Goal: Task Accomplishment & Management: Manage account settings

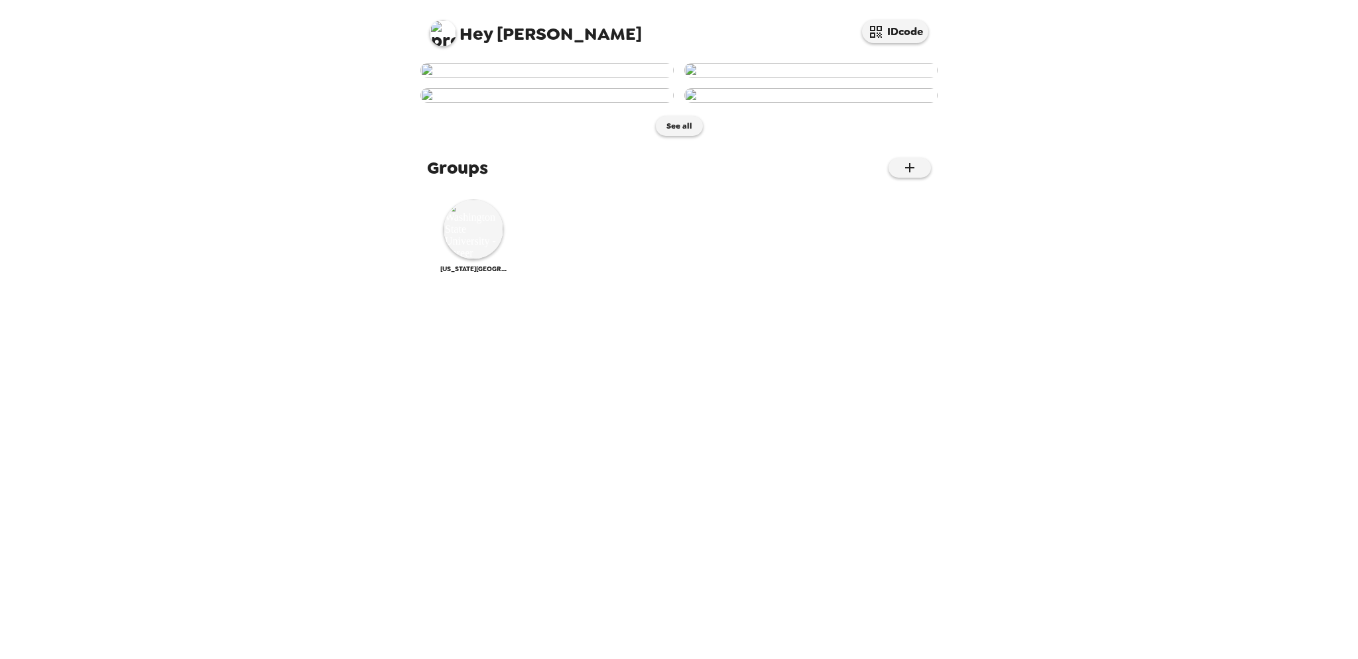
scroll to position [233, 0]
click at [469, 259] on img at bounding box center [474, 230] width 60 height 60
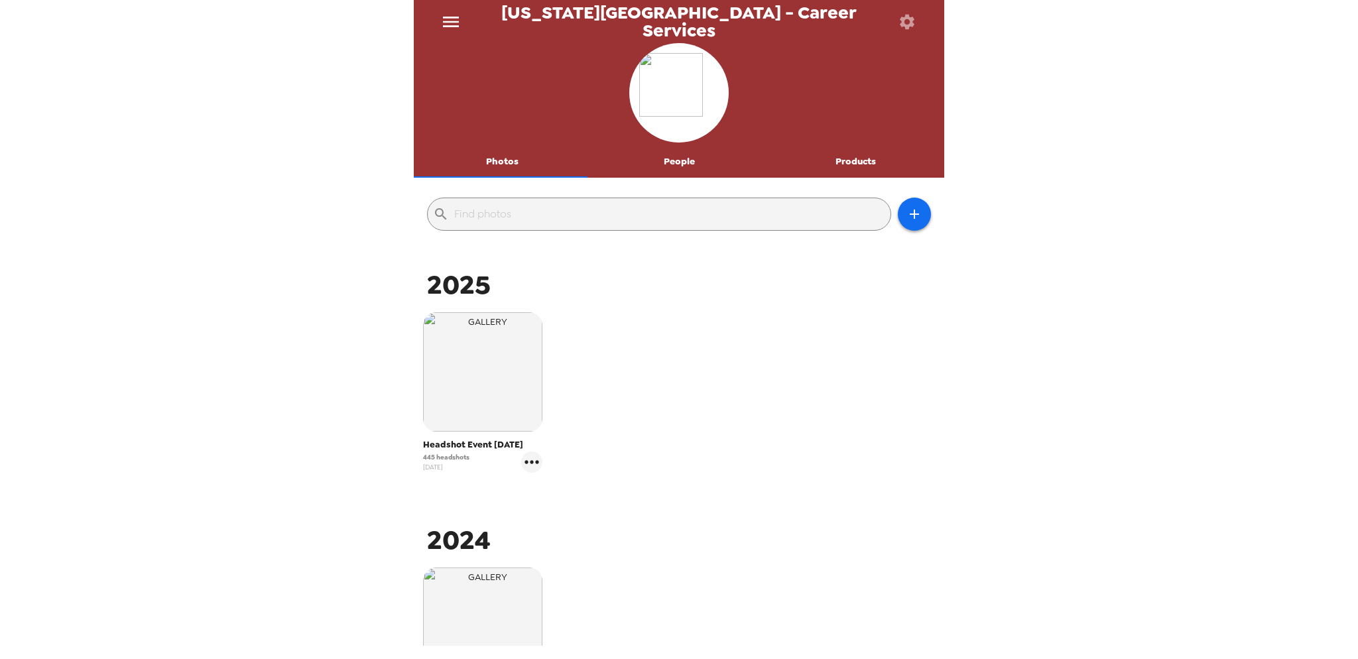
click at [670, 160] on button "People" at bounding box center [679, 162] width 177 height 32
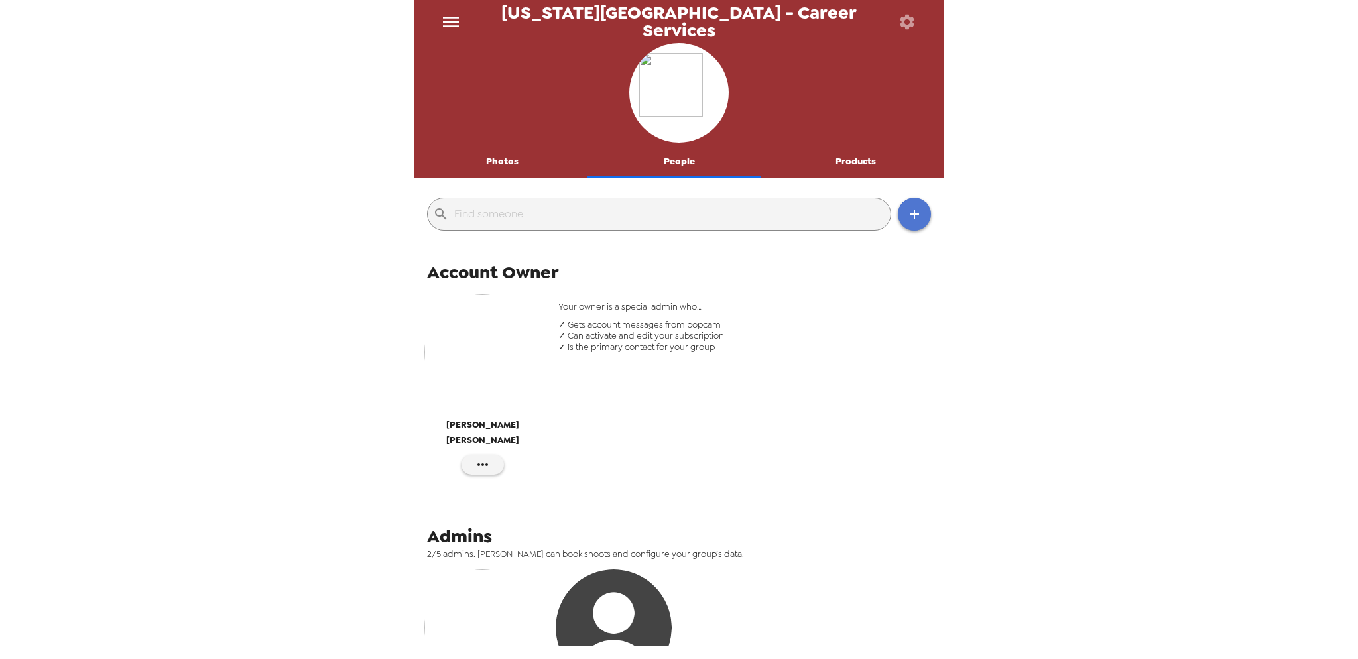
click at [906, 215] on icon "button" at bounding box center [914, 214] width 16 height 16
click at [926, 251] on li "Invite someone" at bounding box center [962, 248] width 149 height 24
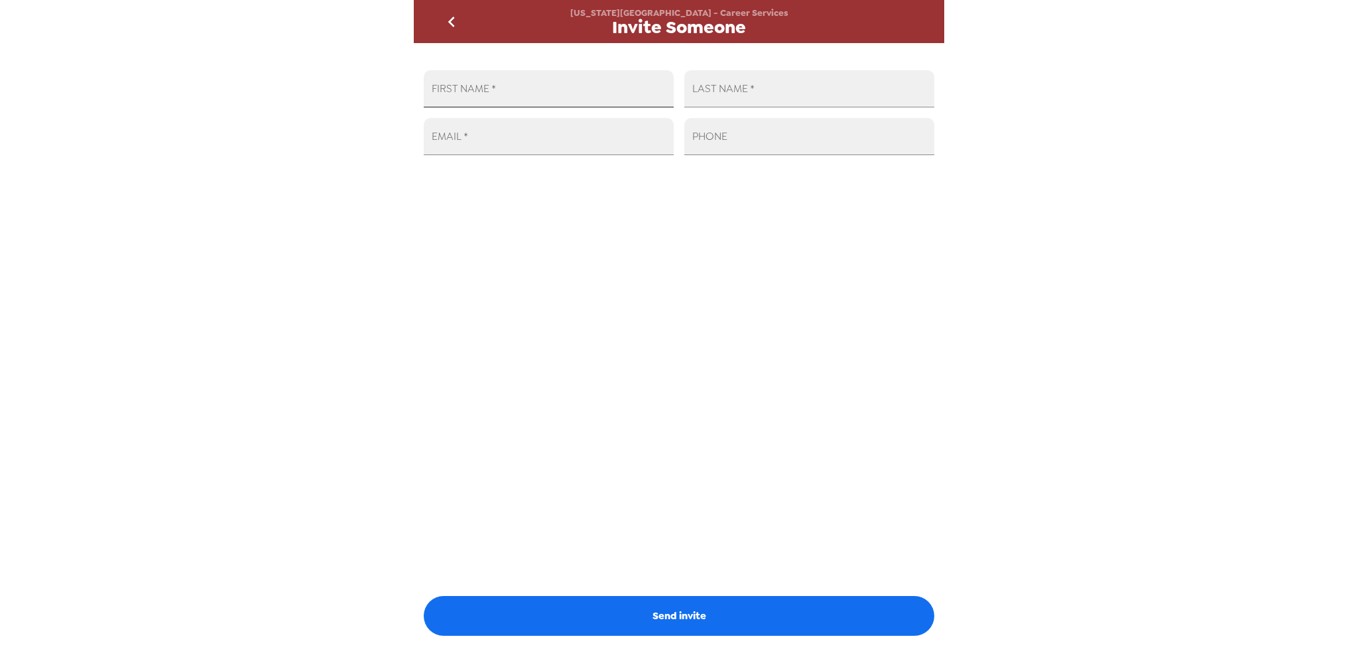
click at [485, 96] on input "FIRST NAME   *" at bounding box center [549, 88] width 250 height 37
type input "[PERSON_NAME]"
click at [508, 144] on input "EMAIL   *" at bounding box center [549, 136] width 250 height 37
paste input "[EMAIL_ADDRESS][DOMAIN_NAME]"
type input "[EMAIL_ADDRESS][DOMAIN_NAME]"
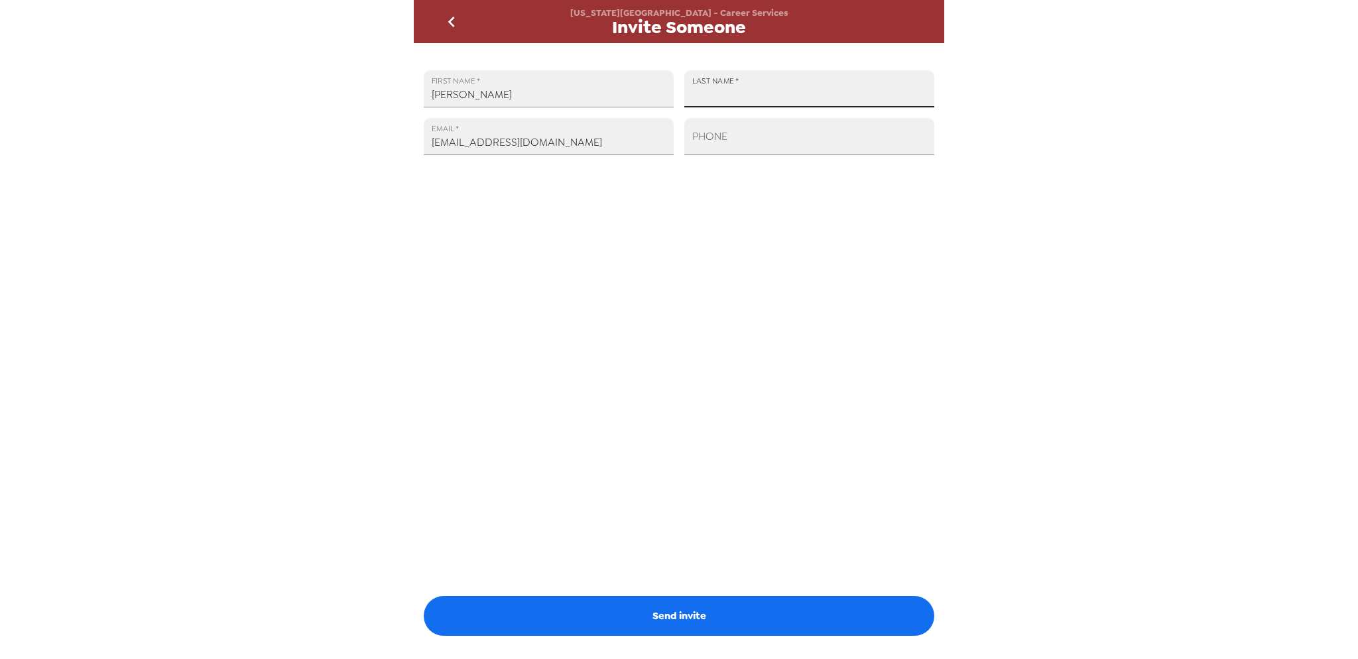
click at [770, 88] on input "LAST NAME   *" at bounding box center [809, 88] width 250 height 37
paste input "[PERSON_NAME]"
type input "[PERSON_NAME]"
click at [708, 150] on input "PHONE" at bounding box center [809, 136] width 250 height 37
click at [532, 394] on div "FIRST NAME   * [PERSON_NAME] LAST NAME   * [PERSON_NAME] EMAIL   * [EMAIL_ADDRE…" at bounding box center [679, 344] width 530 height 603
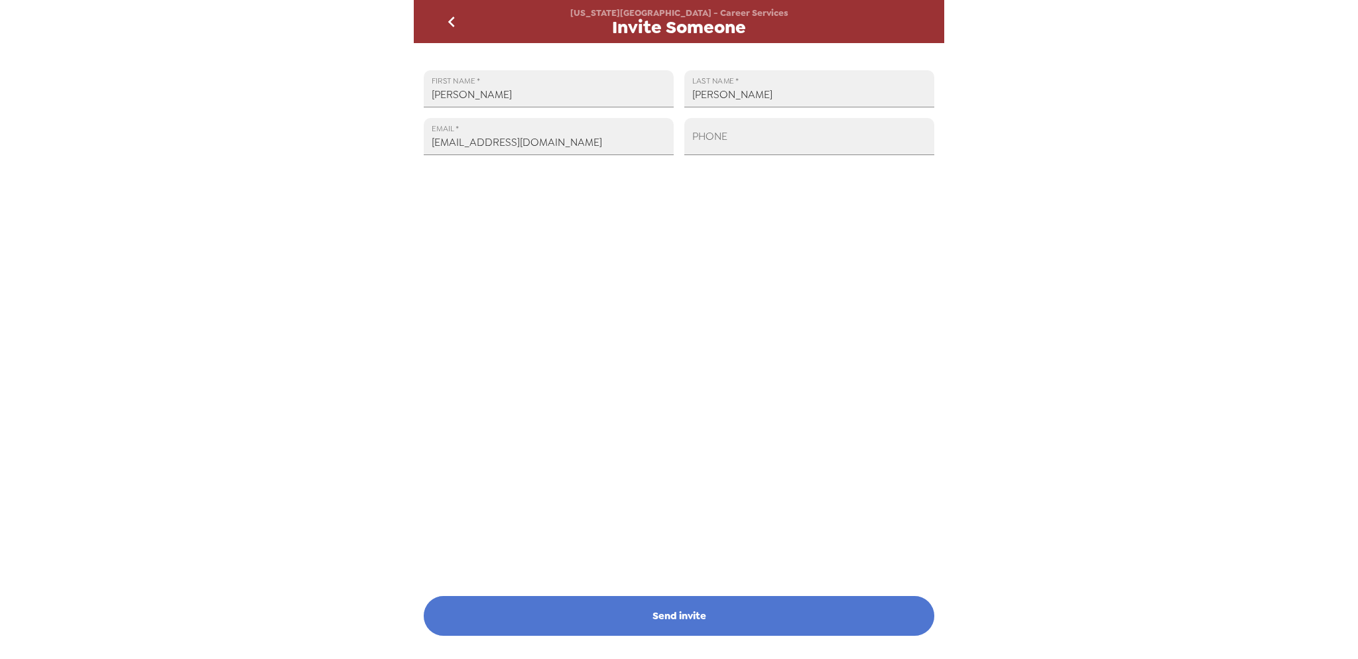
click at [712, 615] on button "Send invite" at bounding box center [679, 616] width 510 height 40
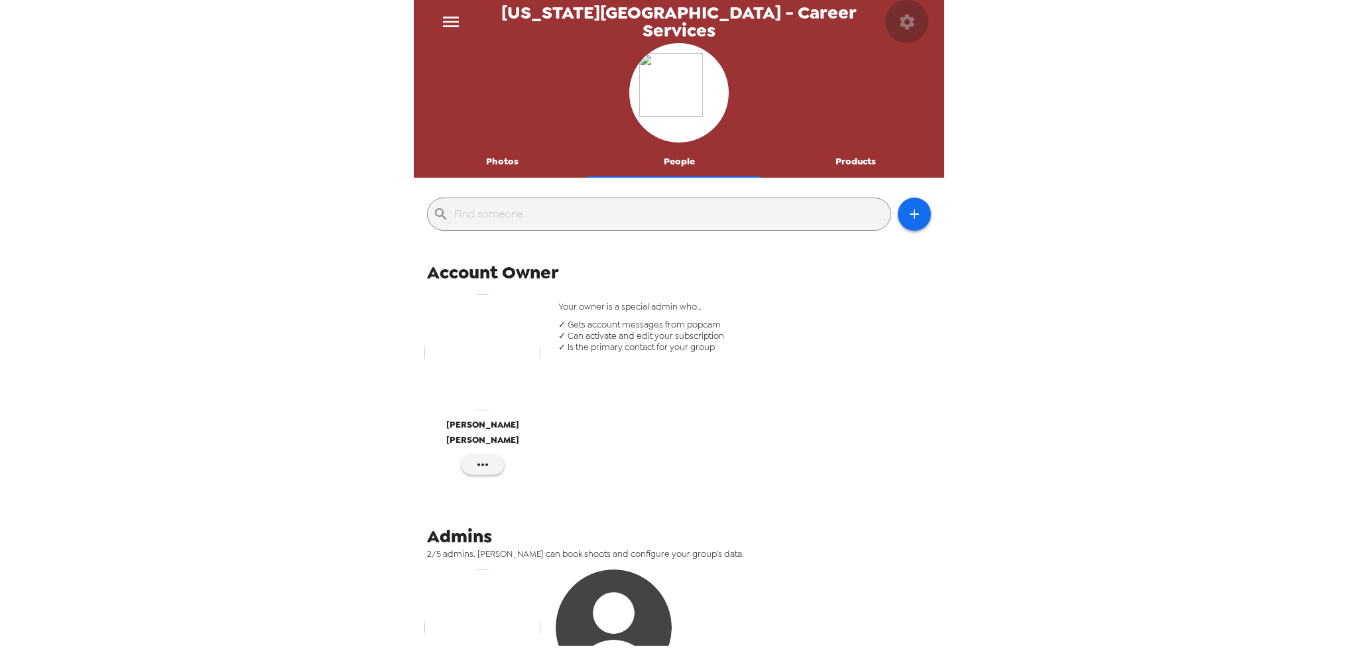
click at [907, 19] on icon "button" at bounding box center [907, 22] width 19 height 19
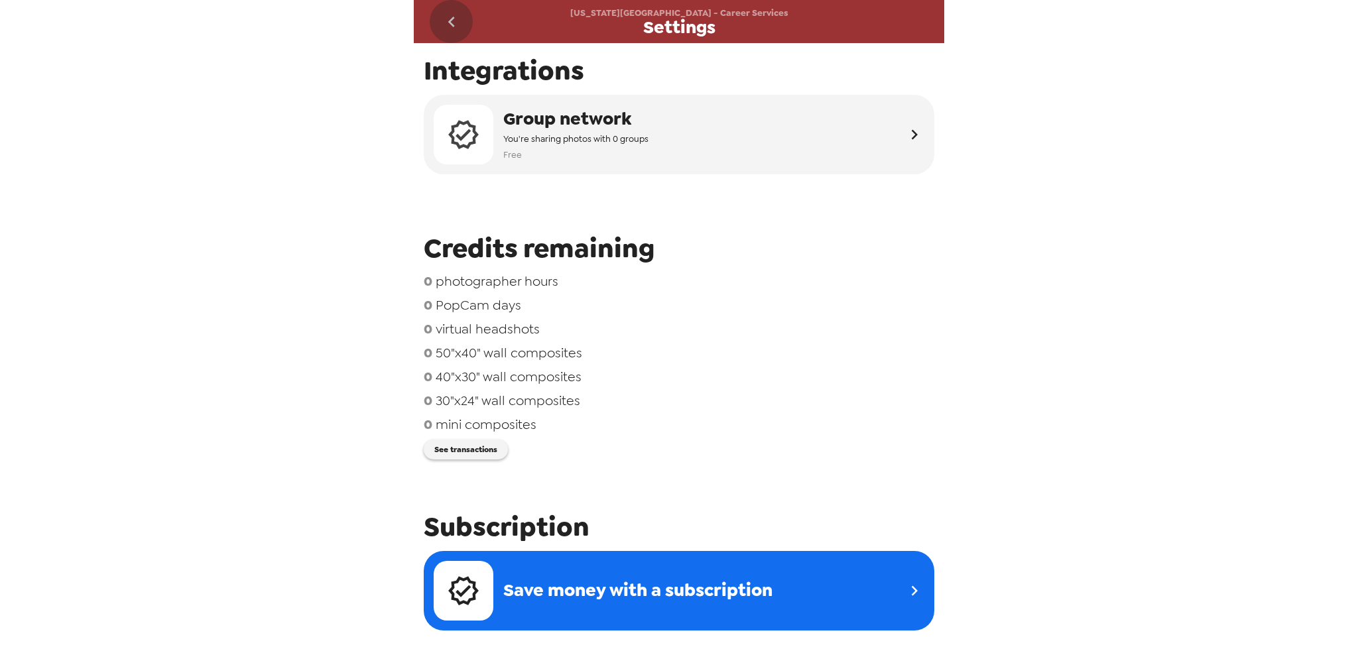
click at [456, 23] on icon "go back" at bounding box center [451, 21] width 21 height 21
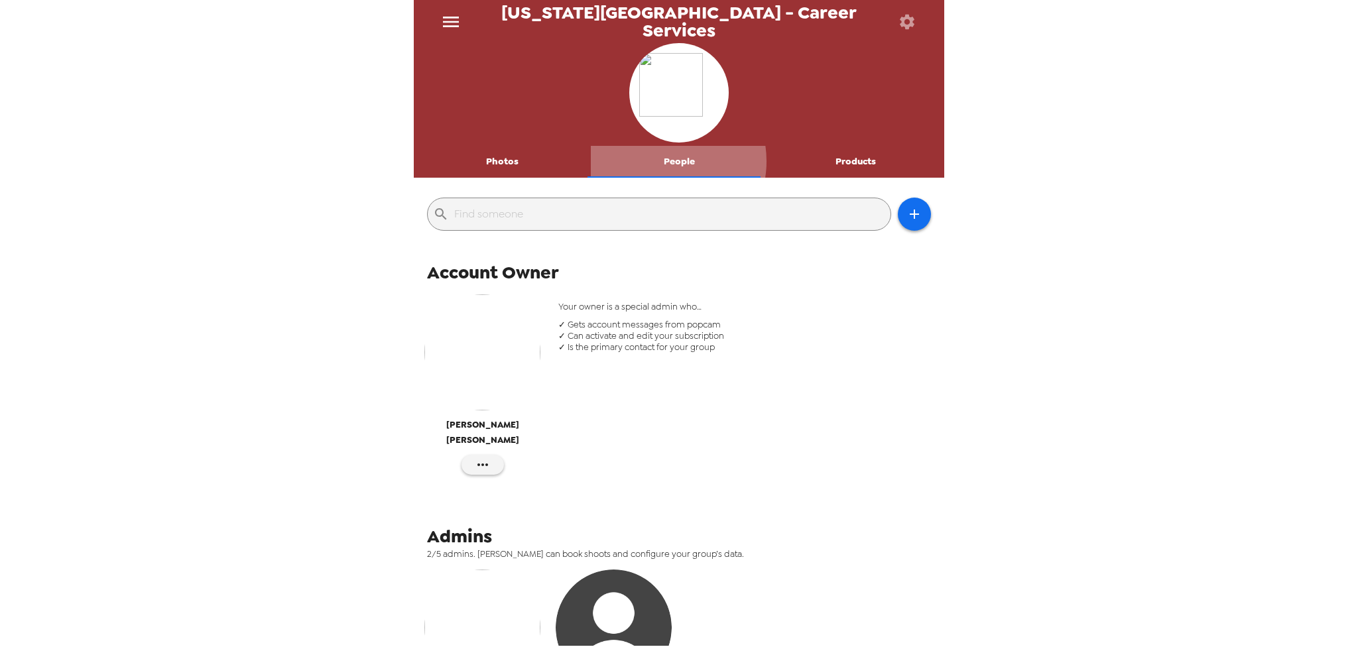
click at [656, 161] on button "People" at bounding box center [679, 162] width 177 height 32
click at [683, 217] on input "text" at bounding box center [669, 214] width 431 height 21
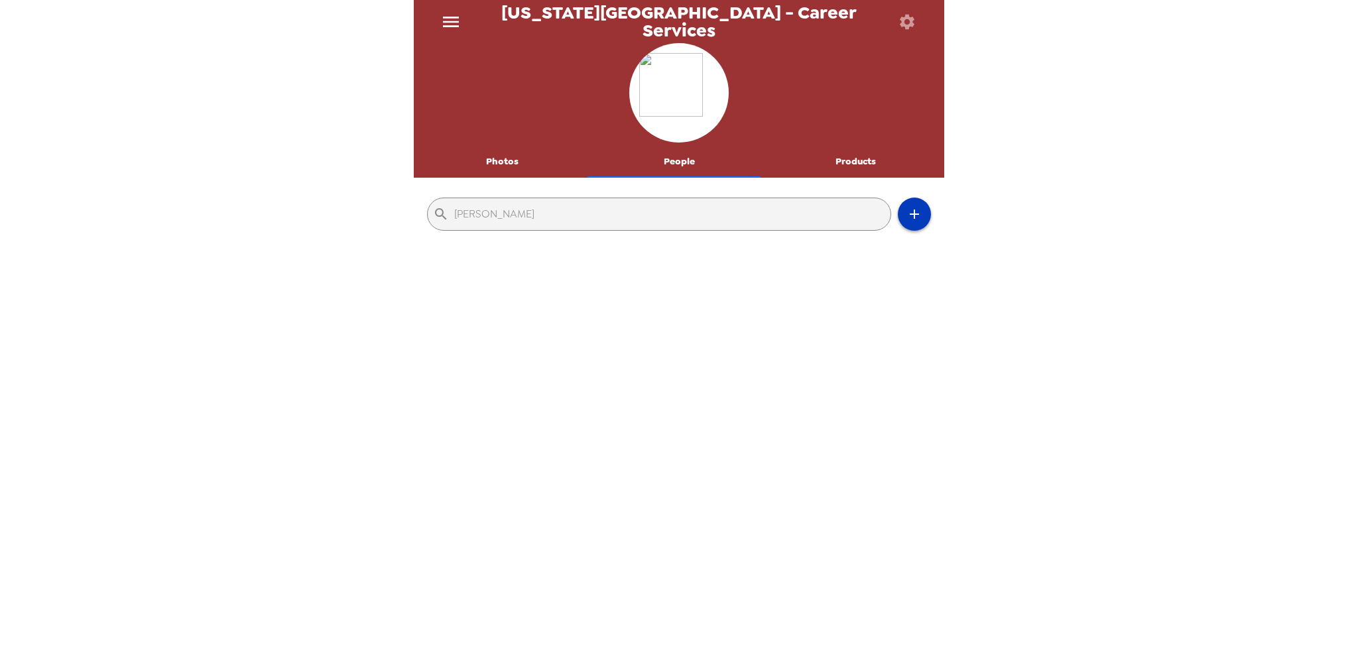
type input "[PERSON_NAME]"
click at [898, 218] on button "button" at bounding box center [914, 214] width 33 height 33
click at [473, 211] on div at bounding box center [679, 329] width 1358 height 659
click at [464, 211] on input "[PERSON_NAME]" at bounding box center [669, 214] width 431 height 21
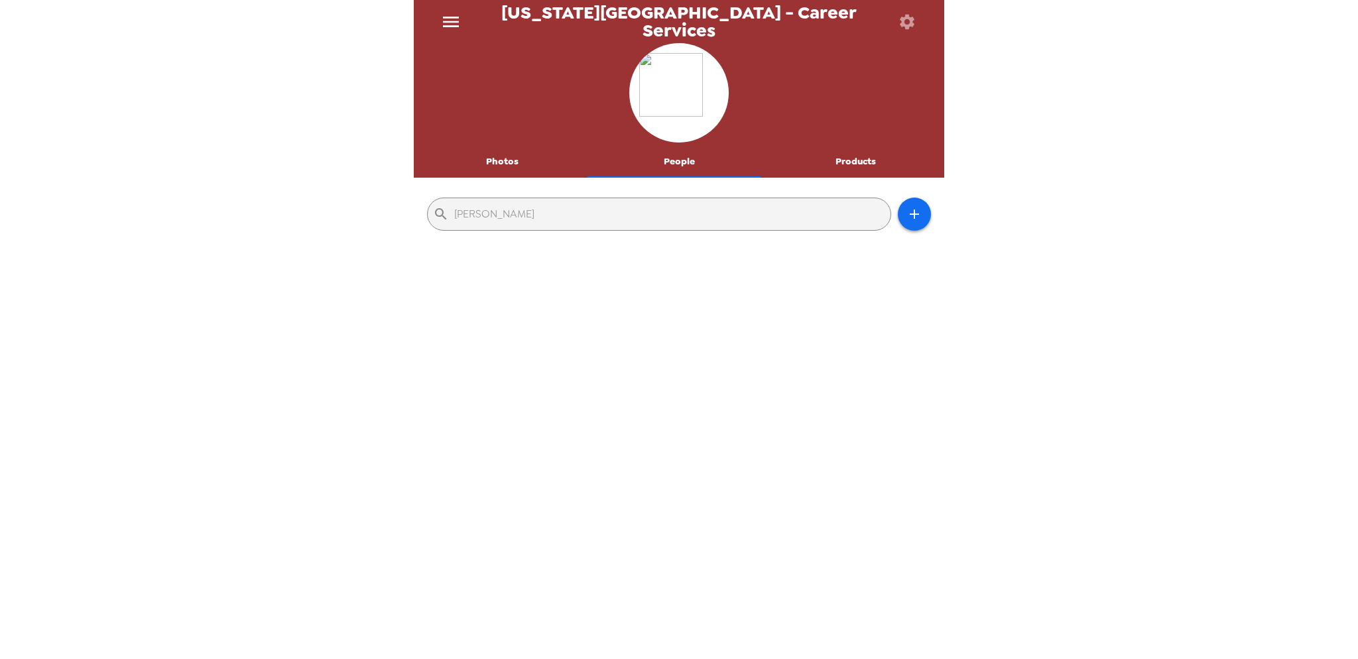
click at [464, 211] on input "[PERSON_NAME]" at bounding box center [669, 214] width 431 height 21
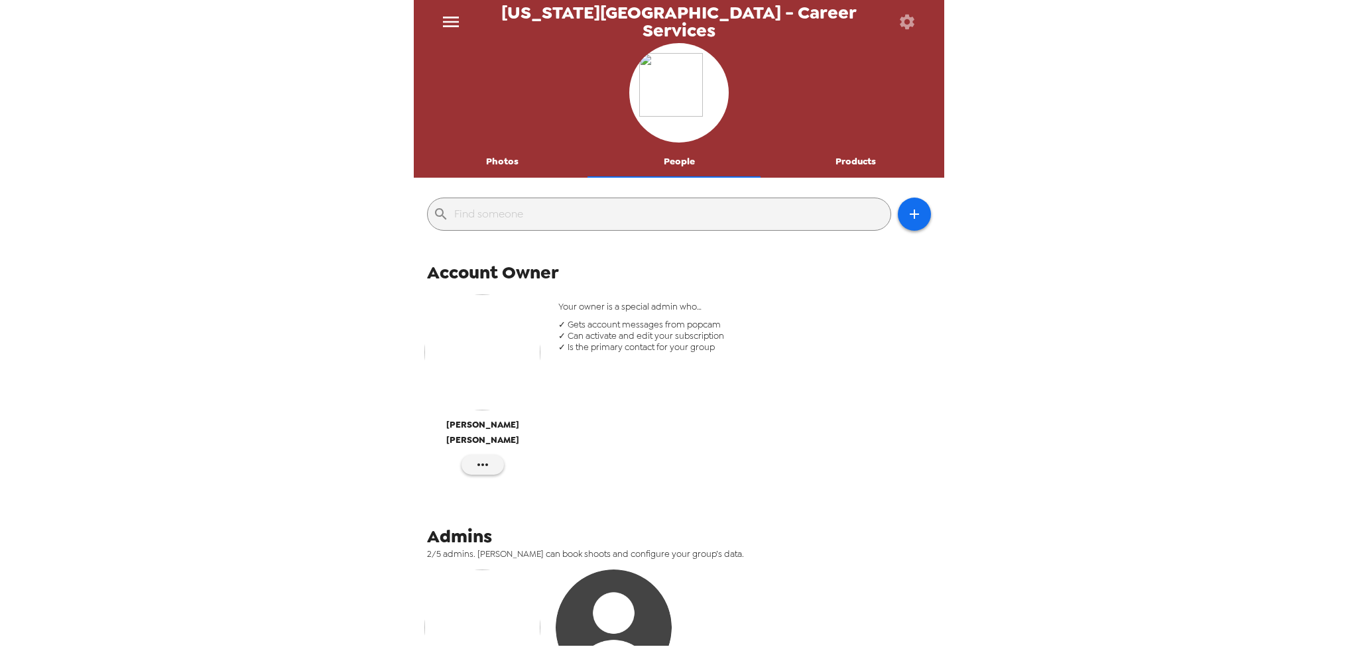
click at [453, 19] on icon "menu" at bounding box center [450, 21] width 21 height 21
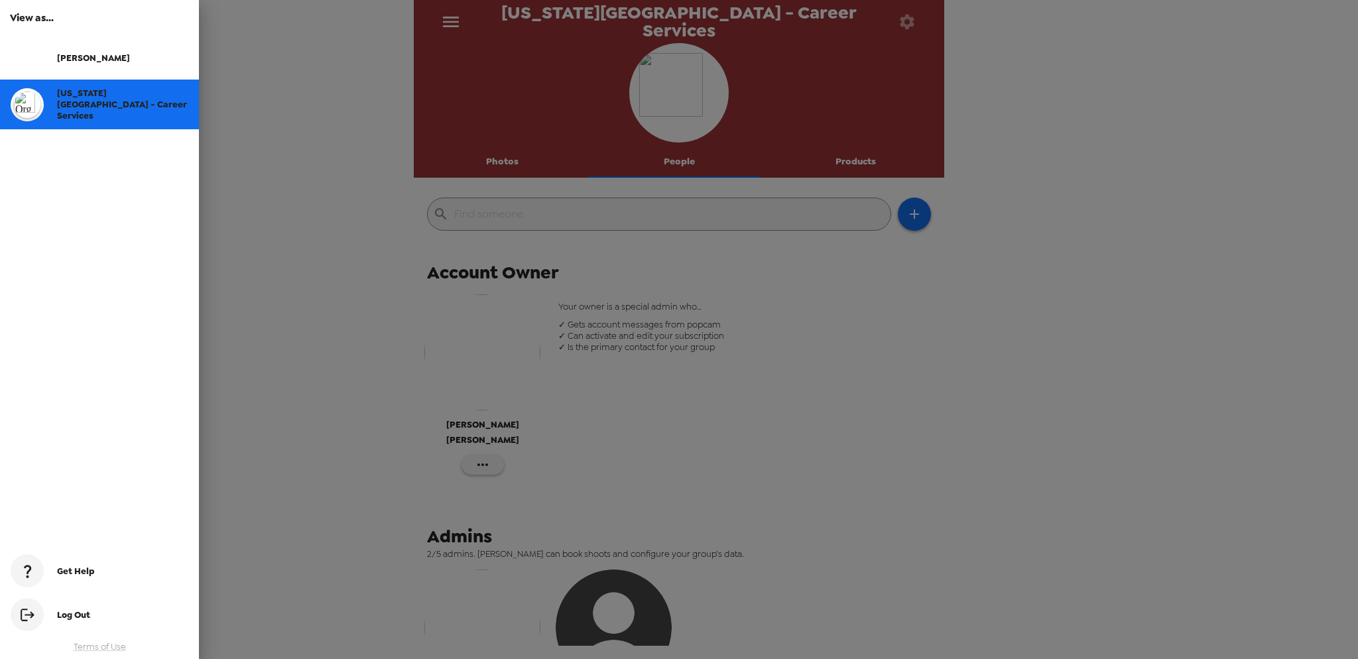
click at [270, 271] on div at bounding box center [679, 329] width 1358 height 659
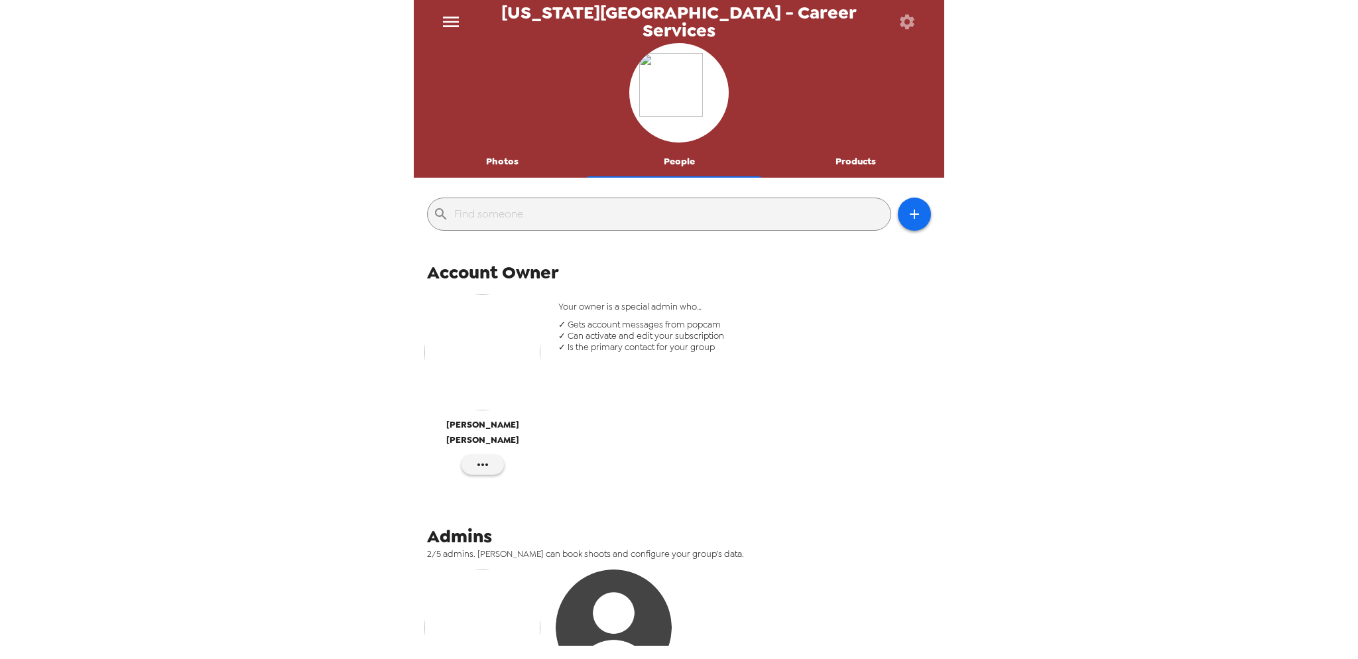
click at [517, 161] on button "Photos" at bounding box center [502, 162] width 177 height 32
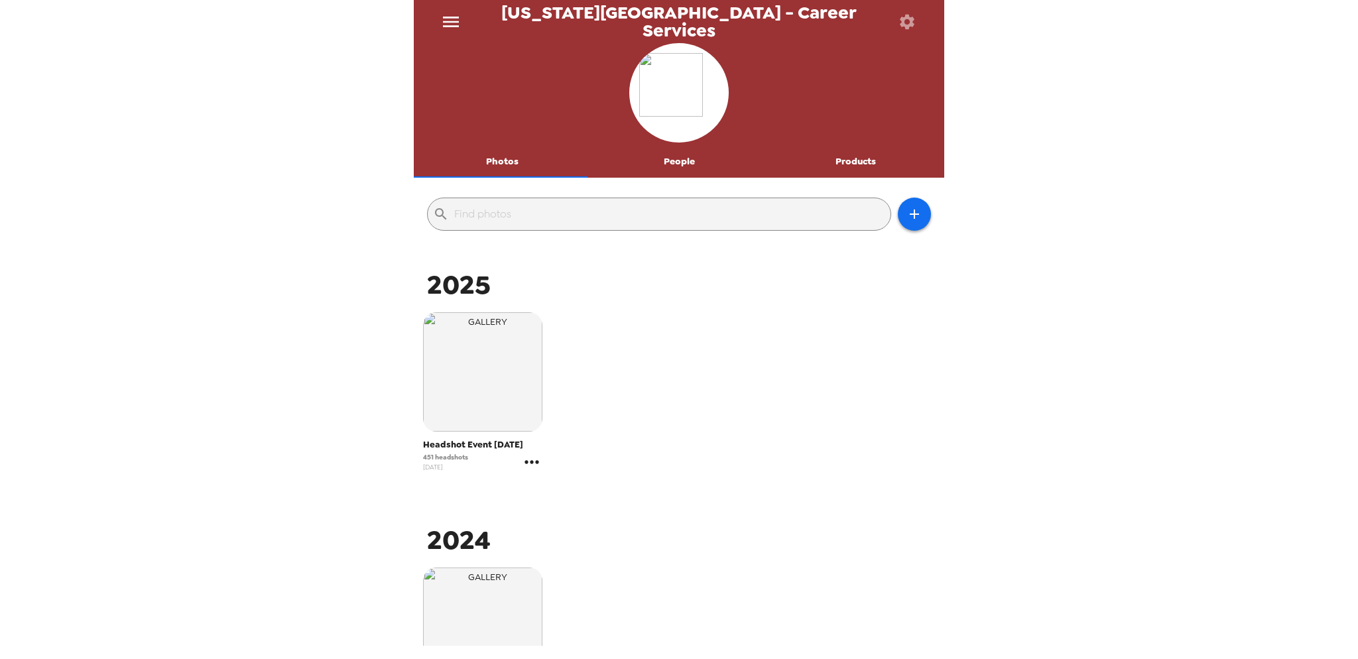
click at [536, 462] on icon "gallery menu" at bounding box center [531, 461] width 14 height 3
click at [492, 429] on div at bounding box center [679, 329] width 1358 height 659
click at [501, 361] on img "button" at bounding box center [482, 371] width 119 height 119
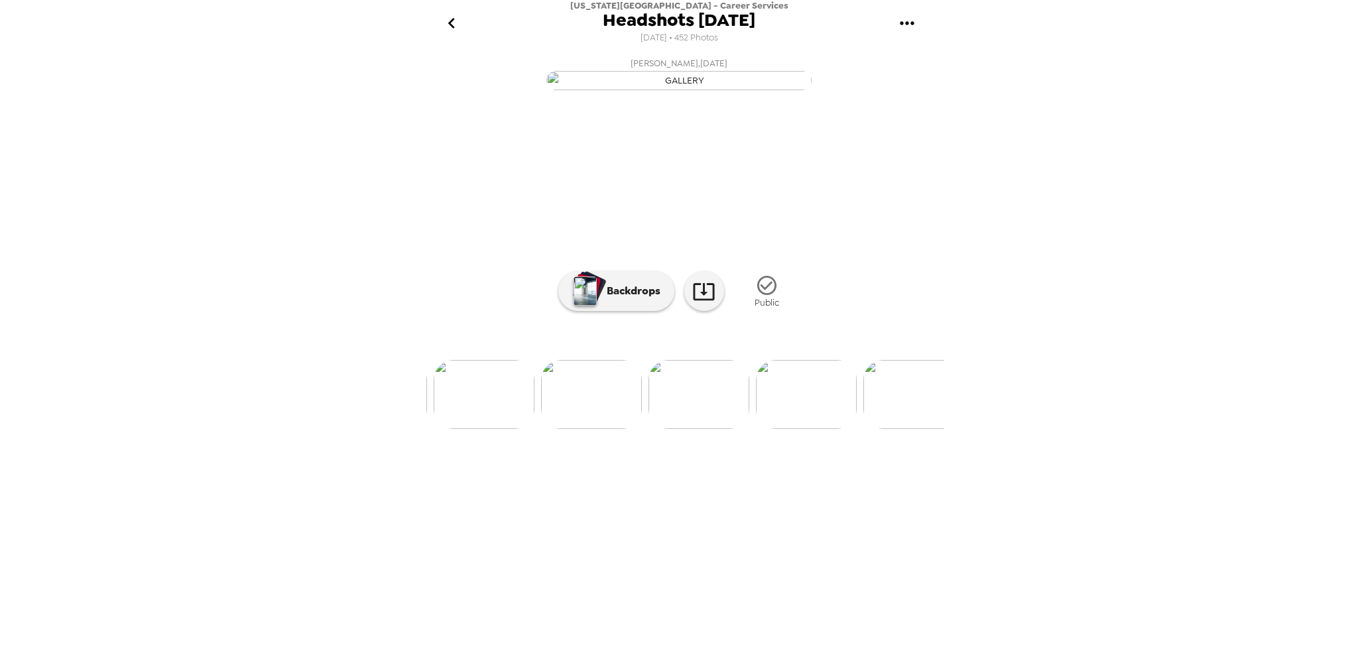
scroll to position [0, 29729]
click at [567, 429] on img at bounding box center [590, 394] width 101 height 69
click at [906, 23] on icon "gallery menu" at bounding box center [907, 22] width 14 height 3
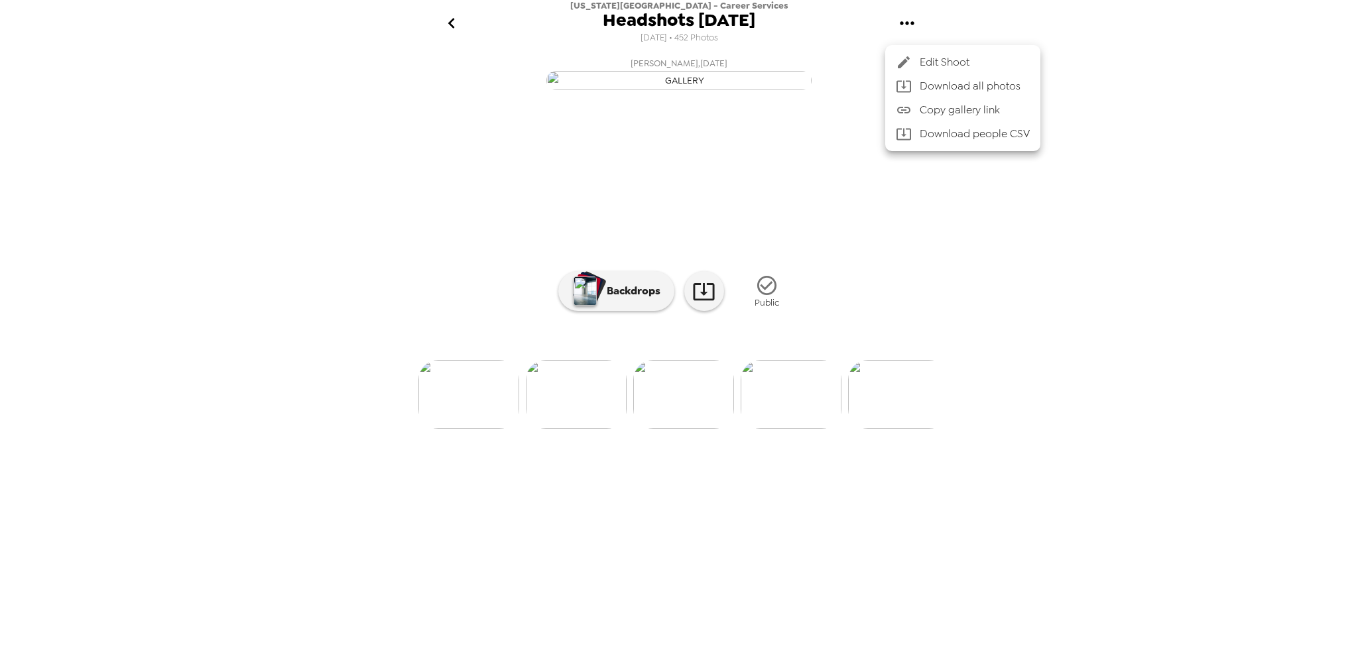
click at [1014, 259] on div at bounding box center [679, 329] width 1358 height 659
click at [442, 17] on icon "go back" at bounding box center [451, 23] width 21 height 21
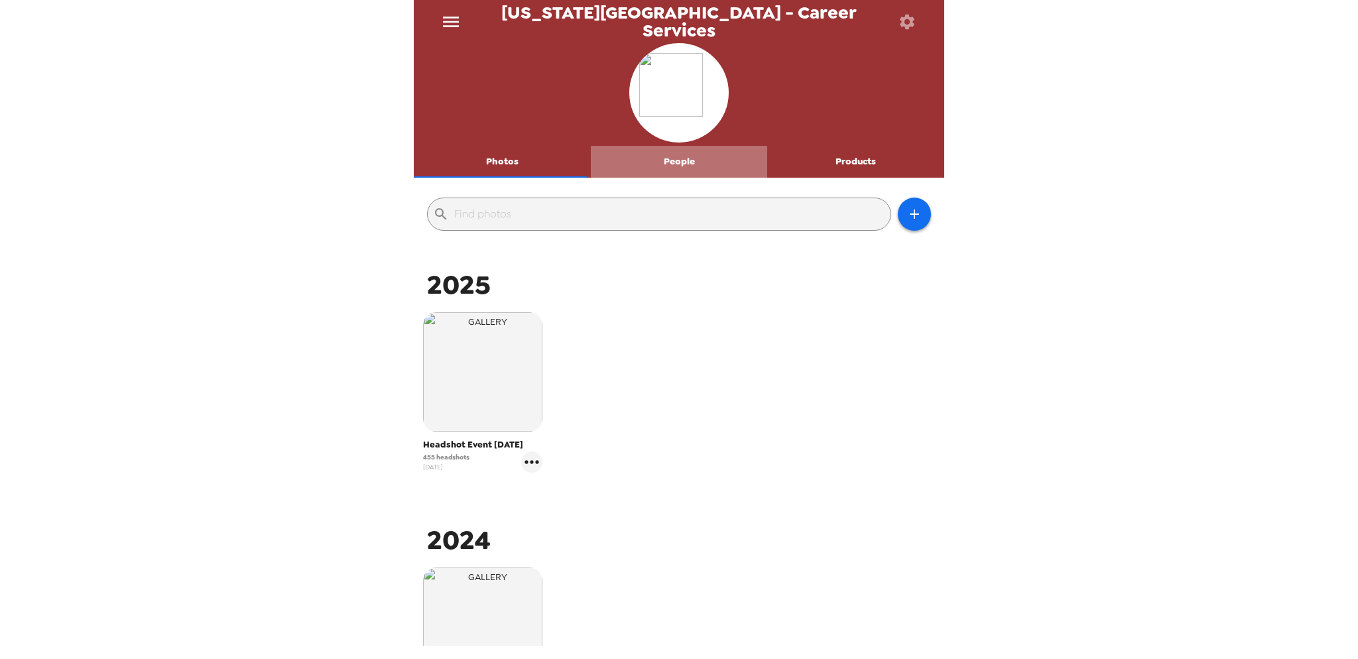
click at [683, 162] on button "People" at bounding box center [679, 162] width 177 height 32
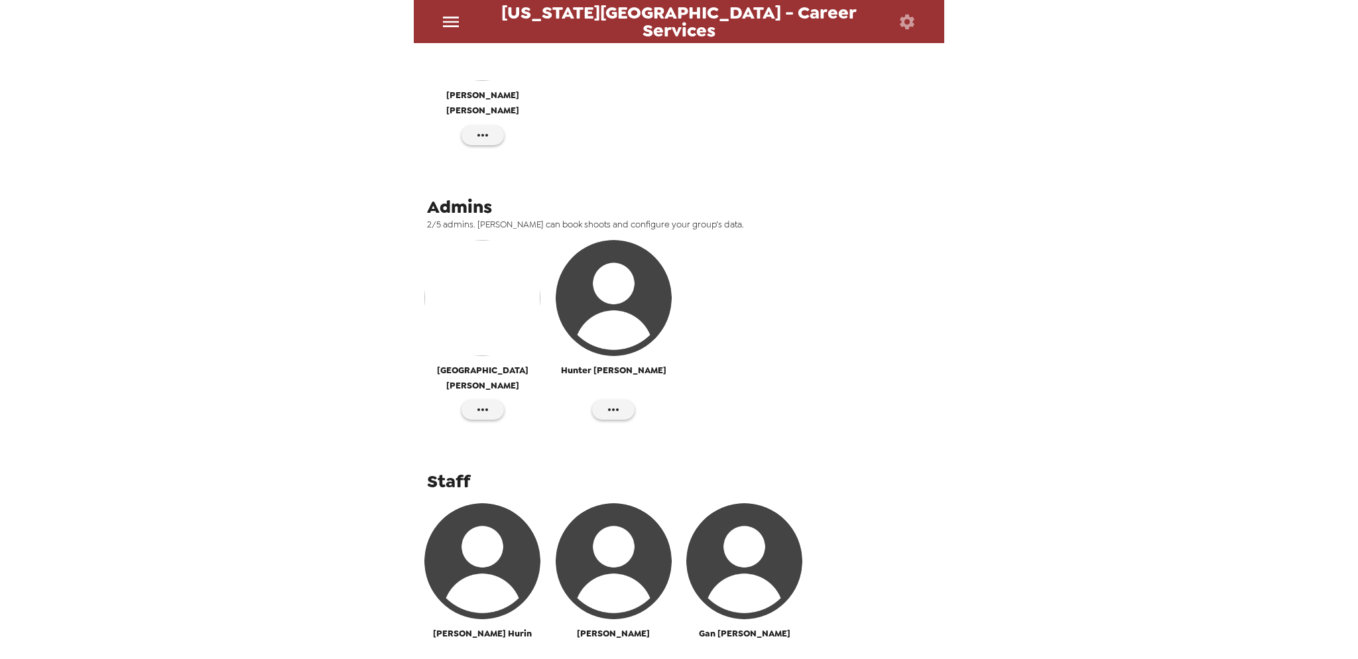
scroll to position [368, 0]
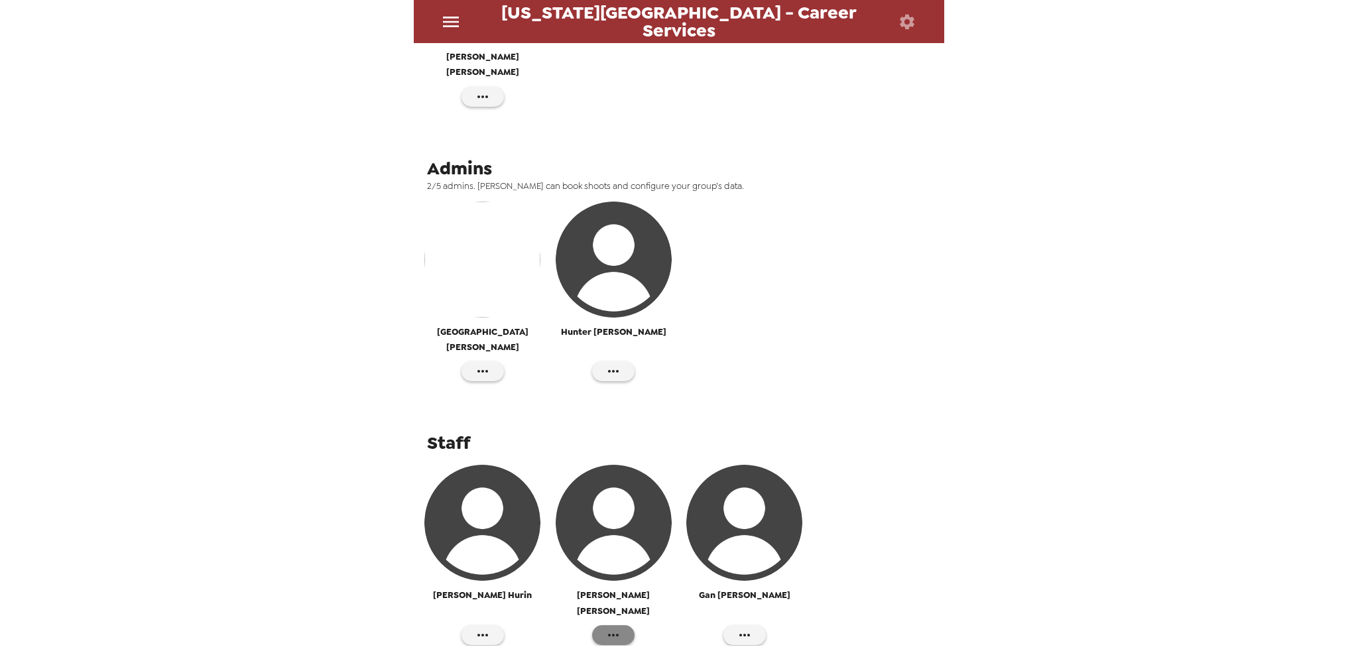
click at [605, 627] on icon "button" at bounding box center [613, 635] width 16 height 16
click at [809, 361] on div at bounding box center [679, 329] width 1358 height 659
click at [737, 627] on icon "button" at bounding box center [745, 635] width 16 height 16
click at [836, 453] on div at bounding box center [679, 329] width 1358 height 659
click at [660, 386] on div "Account Owner [PERSON_NAME] Your owner is a special admin who… ✓ Gets account m…" at bounding box center [679, 277] width 530 height 776
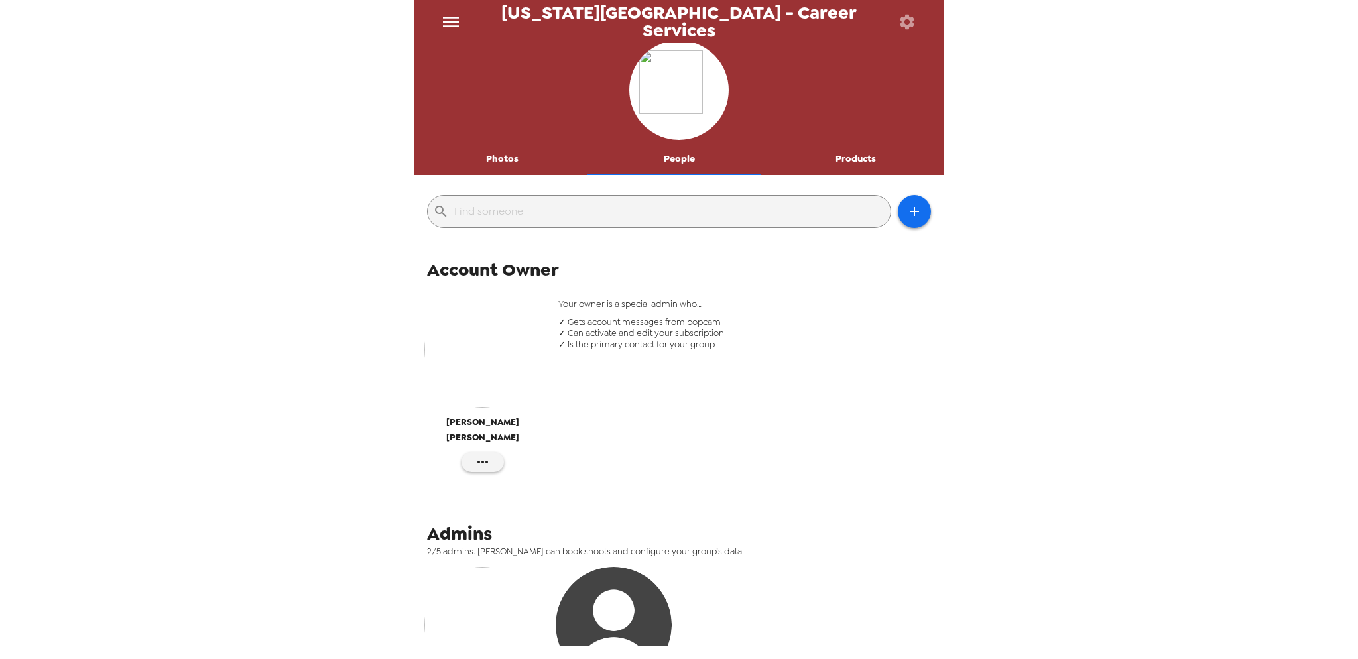
scroll to position [0, 0]
